Goal: Task Accomplishment & Management: Use online tool/utility

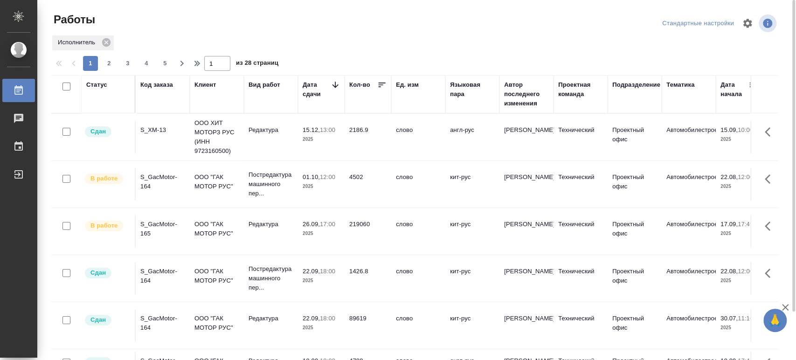
click at [162, 224] on div "S_GacMotor-165" at bounding box center [162, 229] width 45 height 19
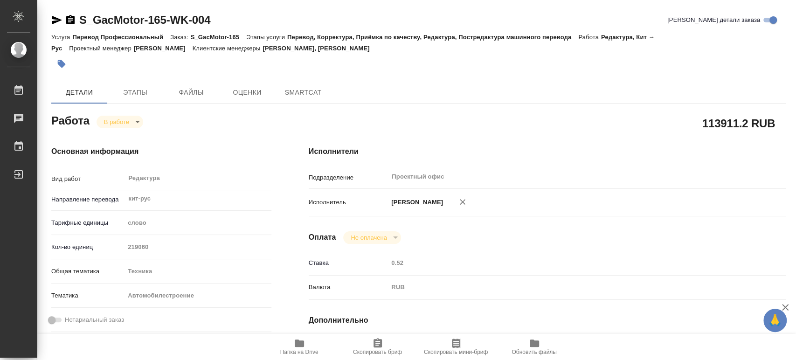
type textarea "x"
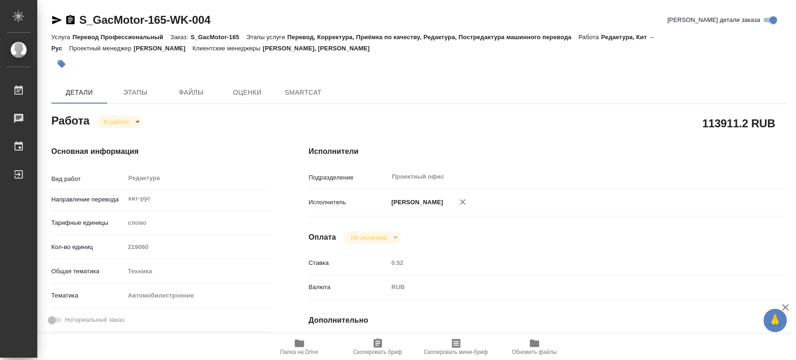
type textarea "x"
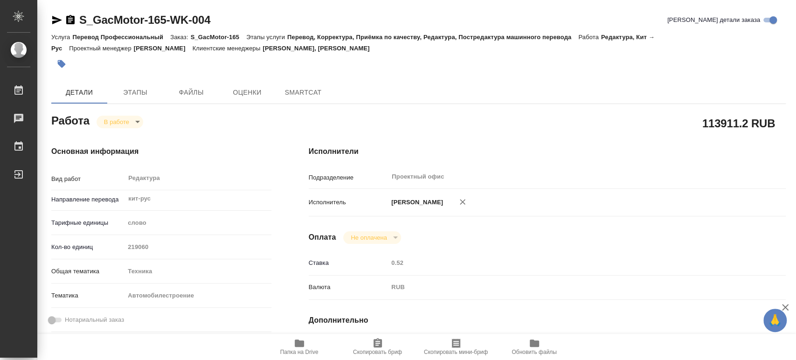
type textarea "x"
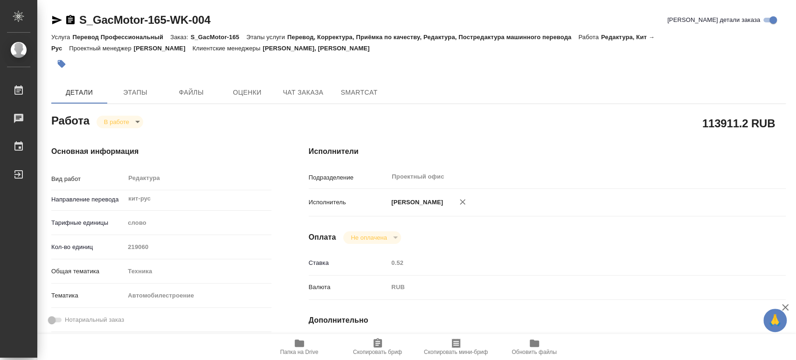
click at [292, 346] on span "Папка на Drive" at bounding box center [299, 347] width 67 height 18
type textarea "x"
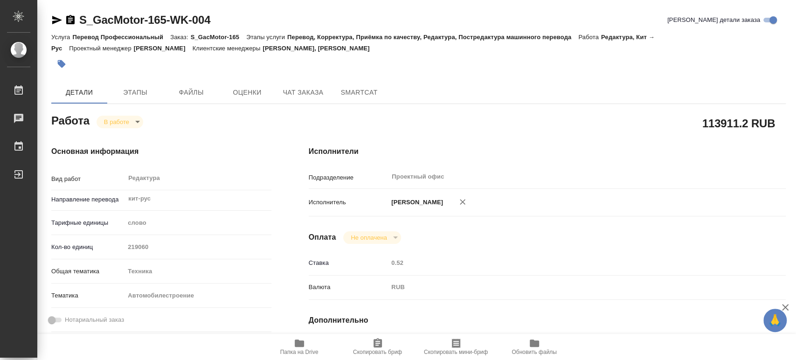
type textarea "x"
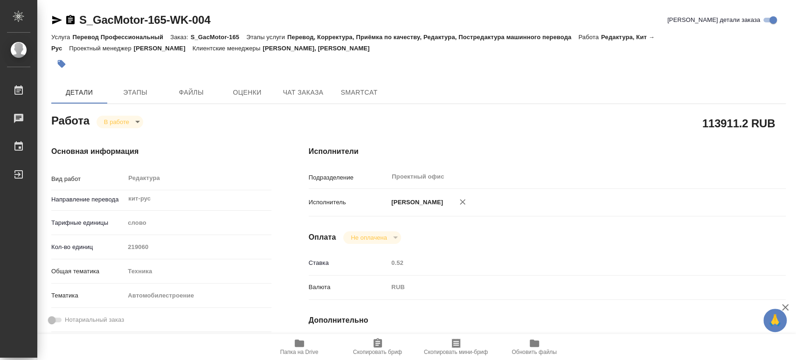
type textarea "x"
